Goal: Task Accomplishment & Management: Manage account settings

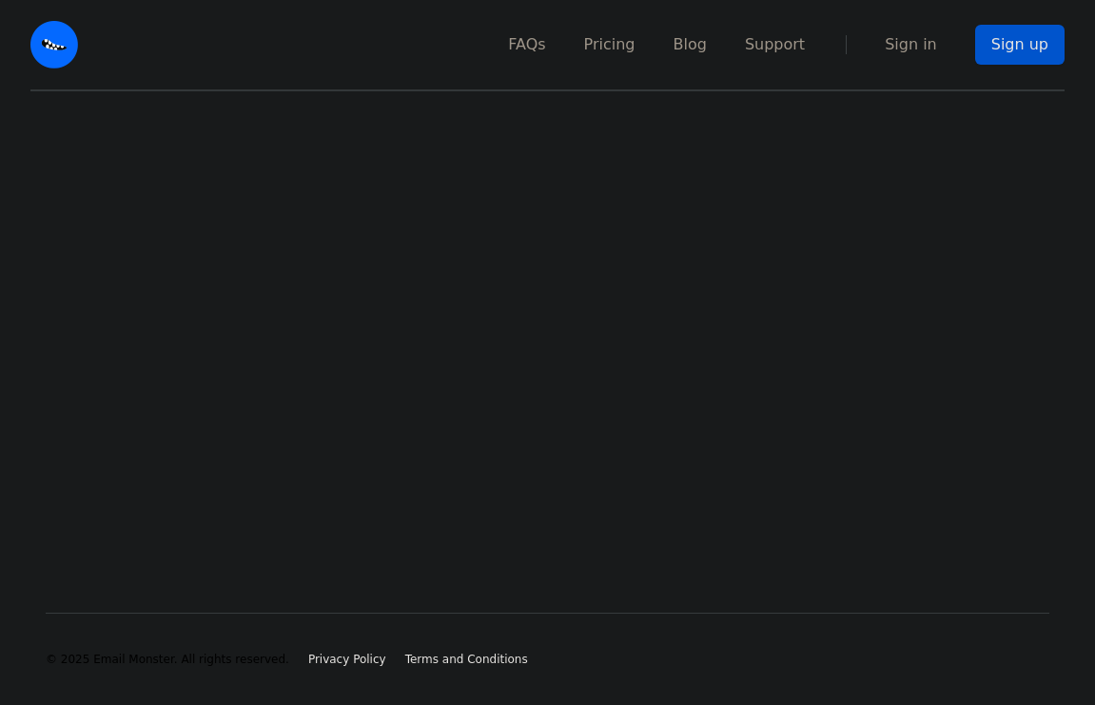
click at [623, 145] on main at bounding box center [547, 321] width 1095 height 460
click at [941, 64] on nav "FAQs Pricing Blog Support Sign in Sign up" at bounding box center [582, 44] width 963 height 89
drag, startPoint x: 920, startPoint y: 48, endPoint x: 913, endPoint y: 58, distance: 12.4
click at [917, 50] on link "Sign in" at bounding box center [910, 44] width 52 height 23
